Goal: Task Accomplishment & Management: Use online tool/utility

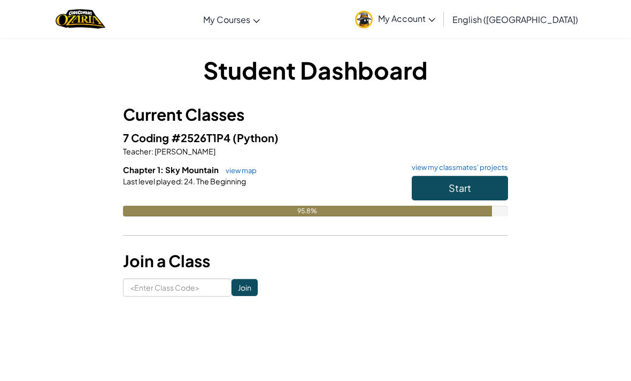
click at [470, 181] on button "Start" at bounding box center [460, 188] width 96 height 25
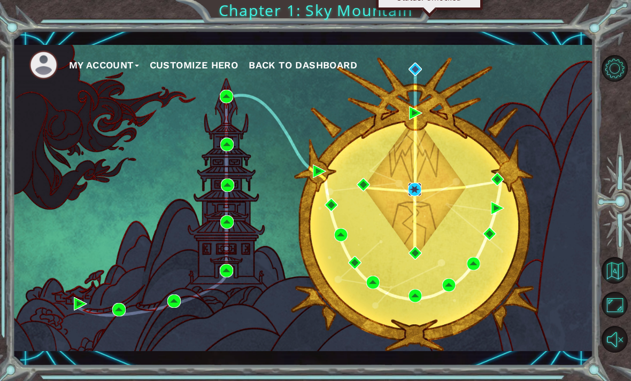
click at [415, 190] on img at bounding box center [414, 189] width 13 height 13
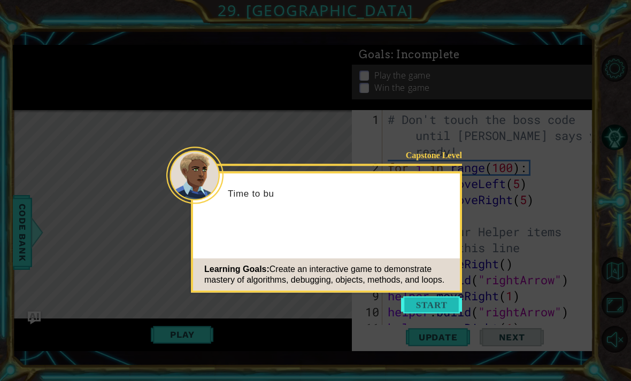
click at [444, 313] on button "Start" at bounding box center [431, 305] width 61 height 17
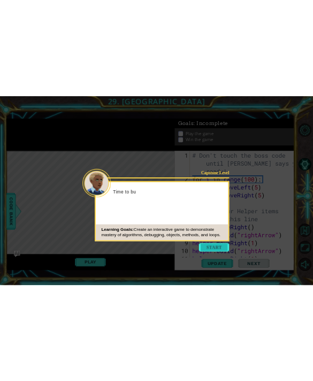
scroll to position [1315, 0]
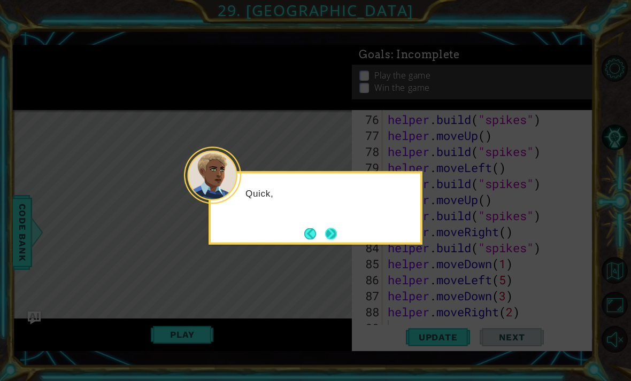
click at [333, 240] on button "Next" at bounding box center [331, 234] width 12 height 12
click at [334, 236] on button "Next" at bounding box center [331, 234] width 20 height 20
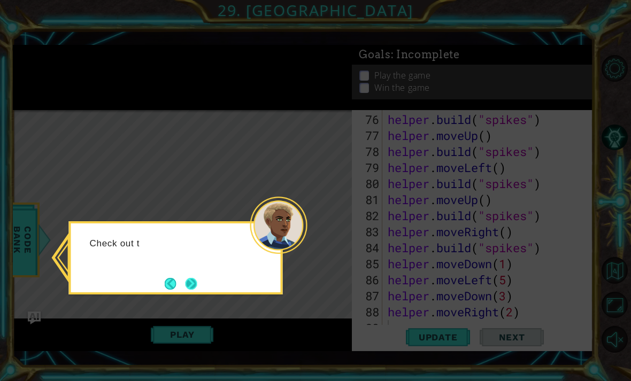
click at [197, 280] on button "Next" at bounding box center [191, 284] width 12 height 12
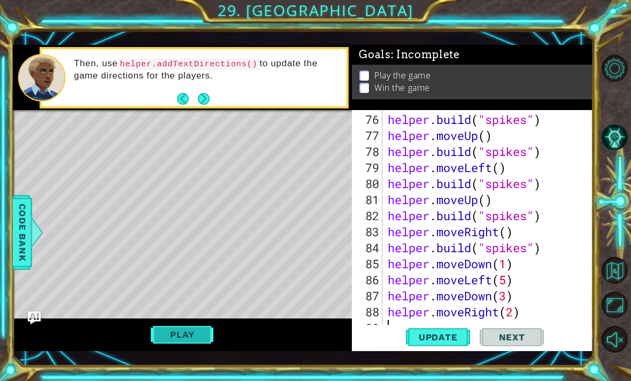
click at [176, 336] on button "Play" at bounding box center [182, 335] width 63 height 20
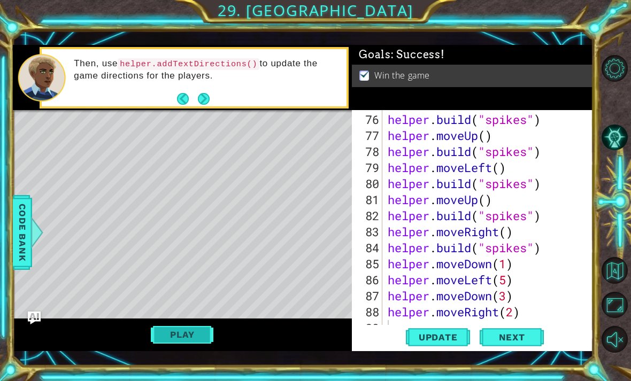
click at [175, 339] on button "Play" at bounding box center [182, 335] width 63 height 20
click at [165, 352] on div "Play" at bounding box center [183, 335] width 340 height 33
click at [173, 344] on button "Play" at bounding box center [182, 335] width 63 height 20
click at [455, 341] on span "Update" at bounding box center [438, 337] width 60 height 11
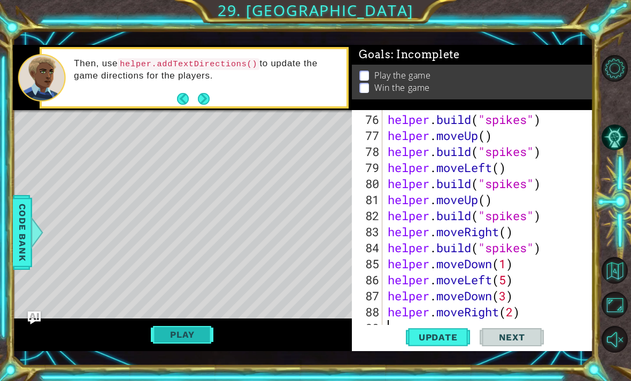
click at [198, 344] on button "Play" at bounding box center [182, 335] width 63 height 20
